Goal: Navigation & Orientation: Find specific page/section

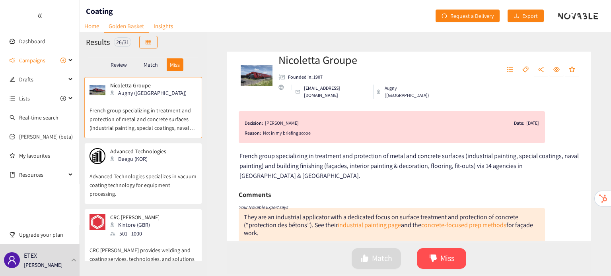
scroll to position [94, 0]
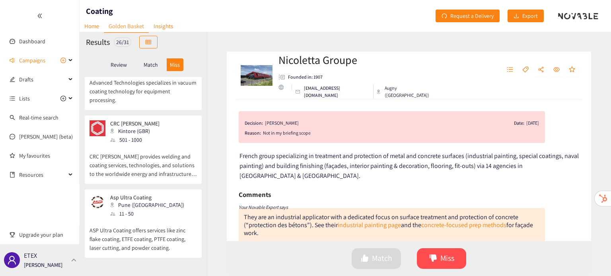
click at [61, 271] on div "ETEX [PERSON_NAME]" at bounding box center [40, 260] width 80 height 32
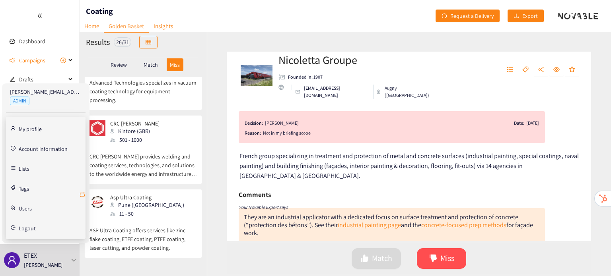
click at [83, 196] on icon "retweet" at bounding box center [82, 194] width 5 height 5
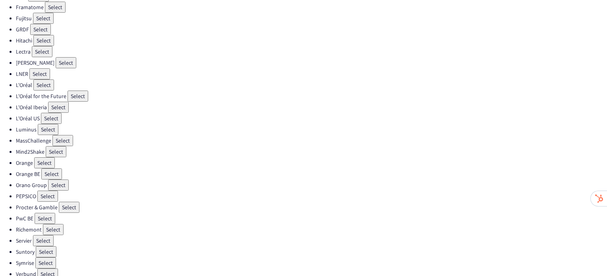
scroll to position [225, 0]
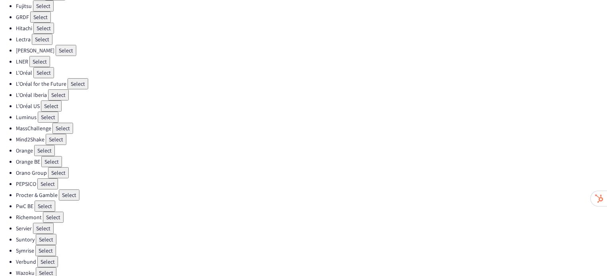
click at [41, 179] on button "Select" at bounding box center [47, 184] width 21 height 11
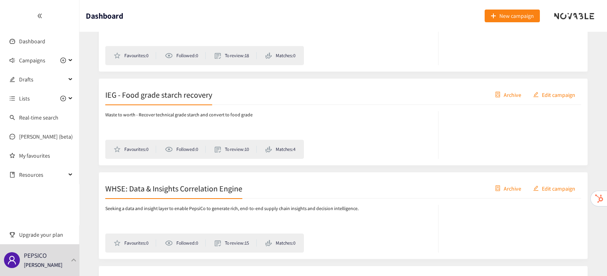
scroll to position [11477, 0]
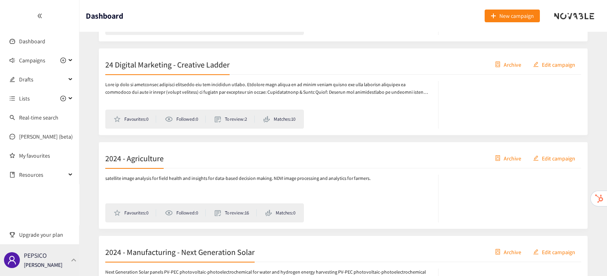
click at [78, 262] on div "PEPSICO [PERSON_NAME]" at bounding box center [40, 260] width 80 height 32
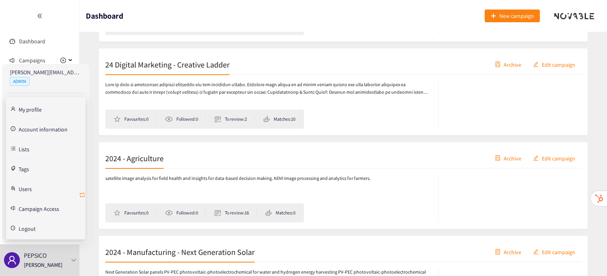
click at [81, 192] on icon "retweet" at bounding box center [82, 195] width 6 height 6
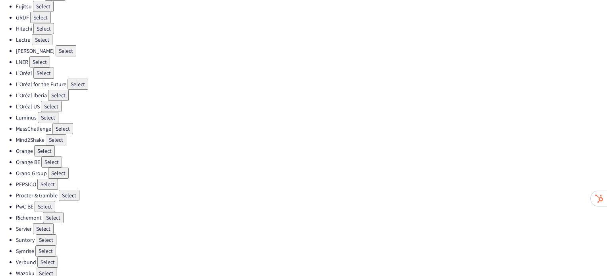
scroll to position [225, 0]
click at [67, 190] on button "Select" at bounding box center [69, 195] width 21 height 11
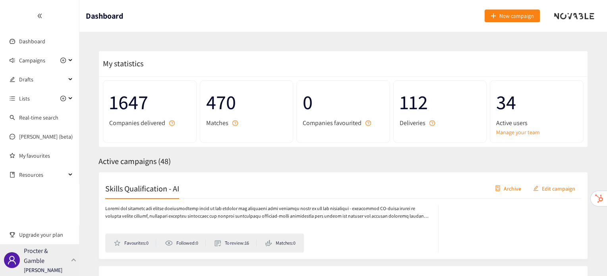
click at [73, 264] on div "Procter & [PERSON_NAME] [PERSON_NAME]" at bounding box center [40, 260] width 80 height 32
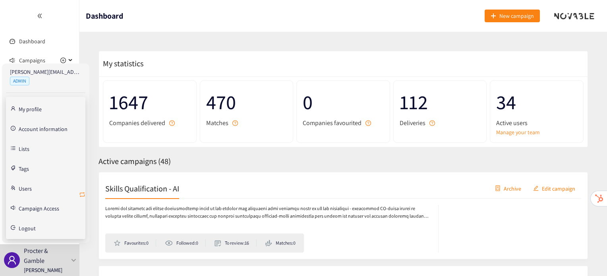
click at [84, 192] on icon "retweet" at bounding box center [82, 194] width 5 height 5
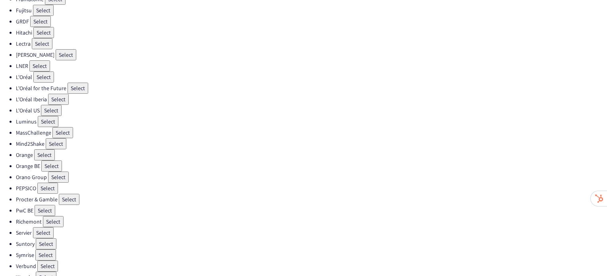
scroll to position [225, 0]
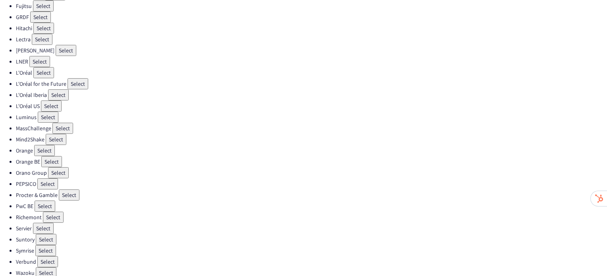
click at [52, 234] on button "Select" at bounding box center [46, 239] width 21 height 11
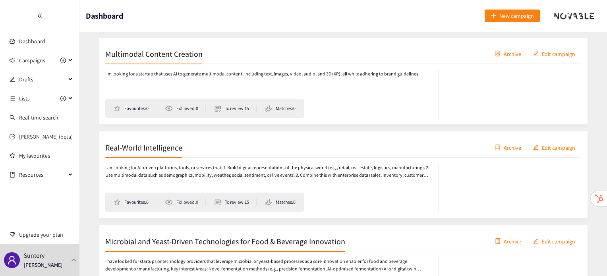
scroll to position [2579, 0]
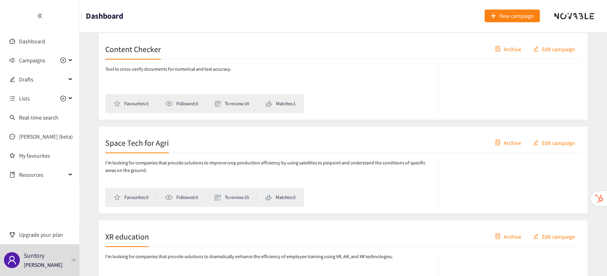
click at [160, 137] on h2 "Space Tech for Agri" at bounding box center [137, 142] width 64 height 11
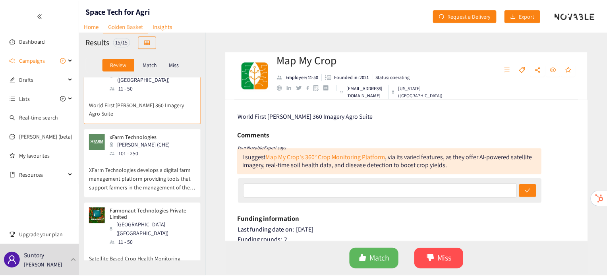
scroll to position [22, 0]
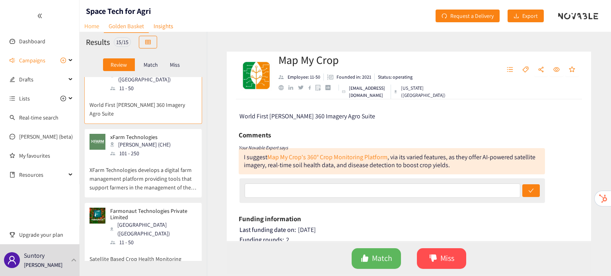
click at [91, 26] on link "Home" at bounding box center [92, 26] width 24 height 12
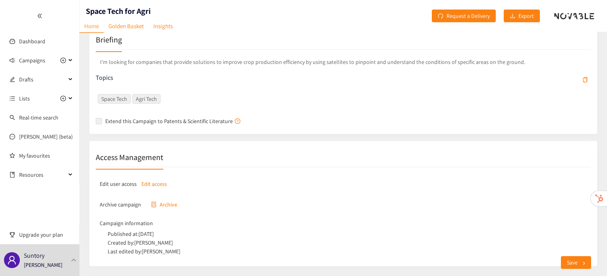
scroll to position [153, 0]
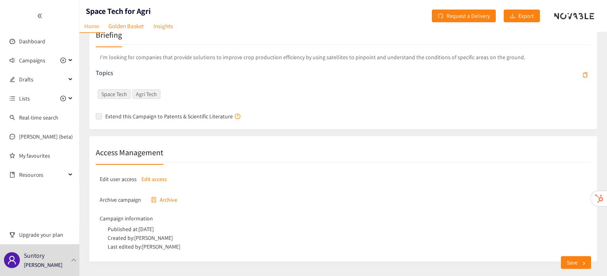
click at [237, 108] on div "Space Tech Agri Tech" at bounding box center [343, 97] width 495 height 26
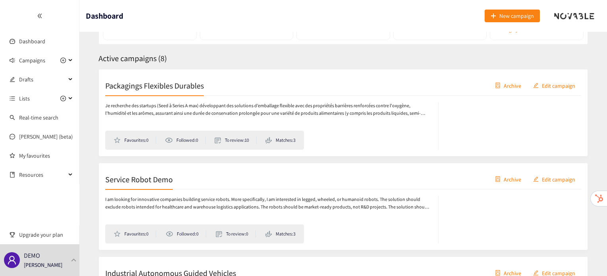
scroll to position [103, 0]
click at [183, 83] on h2 "Packagings Flexibles Durables" at bounding box center [154, 85] width 99 height 11
